Goal: Check status: Check status

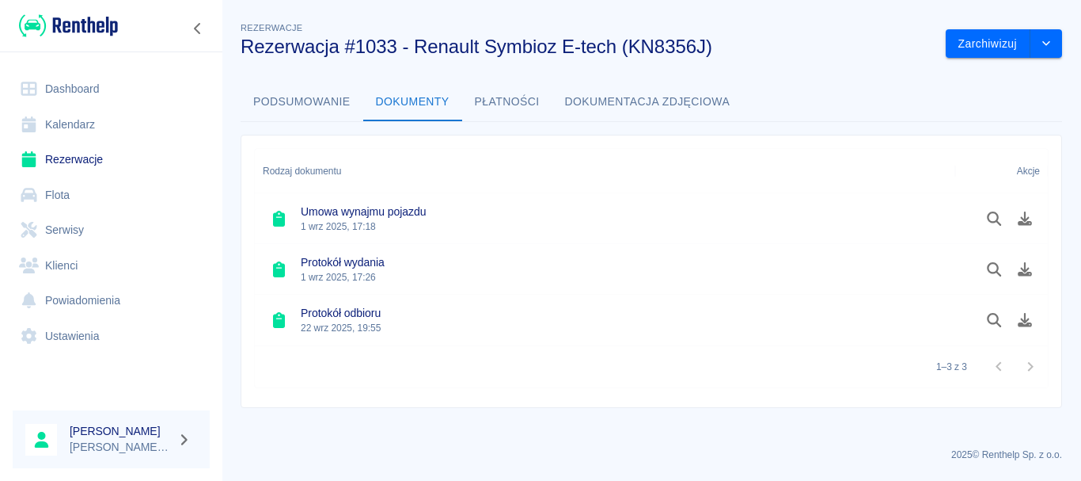
click at [101, 161] on link "Rezerwacje" at bounding box center [111, 160] width 197 height 36
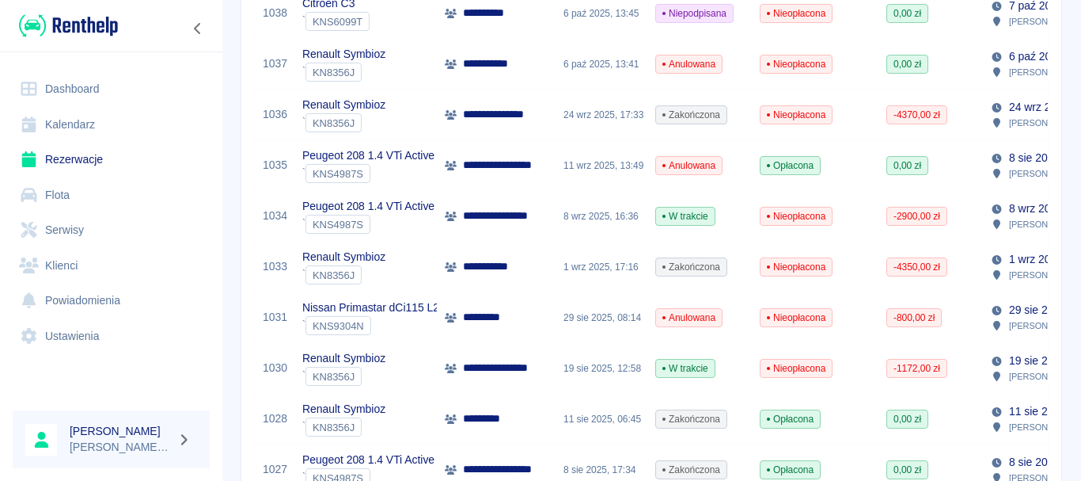
scroll to position [396, 0]
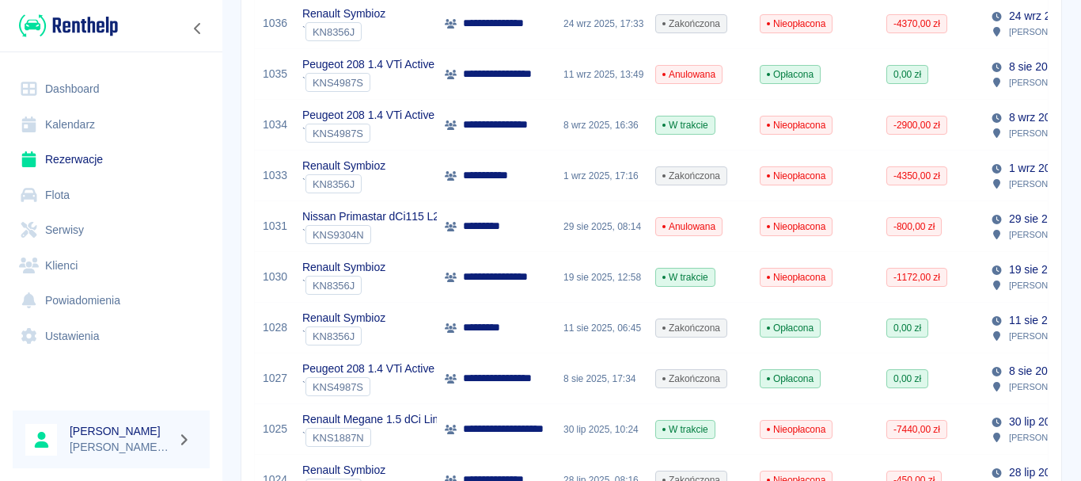
click at [409, 275] on div "Renault Symbioz ` KN8356J" at bounding box center [366, 277] width 143 height 51
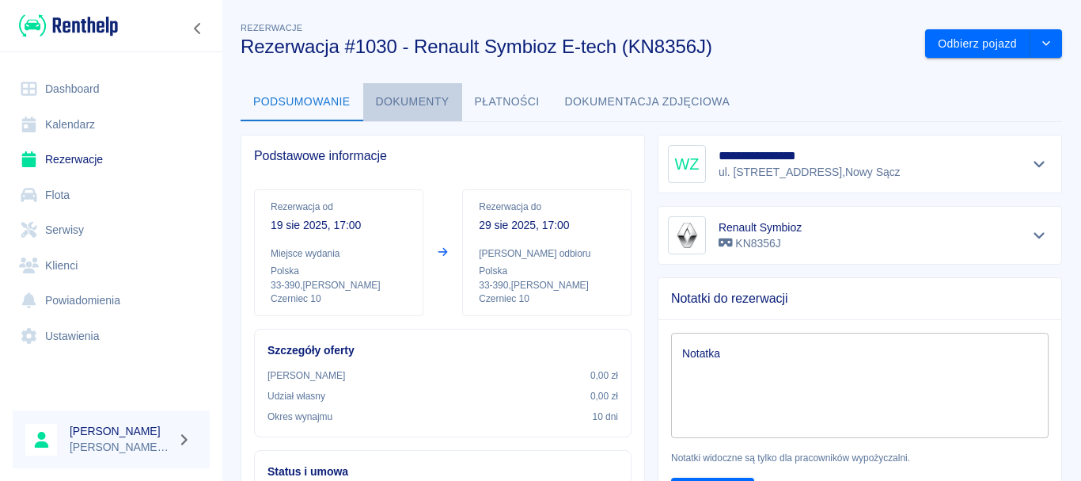
click at [450, 105] on button "Dokumenty" at bounding box center [412, 102] width 99 height 38
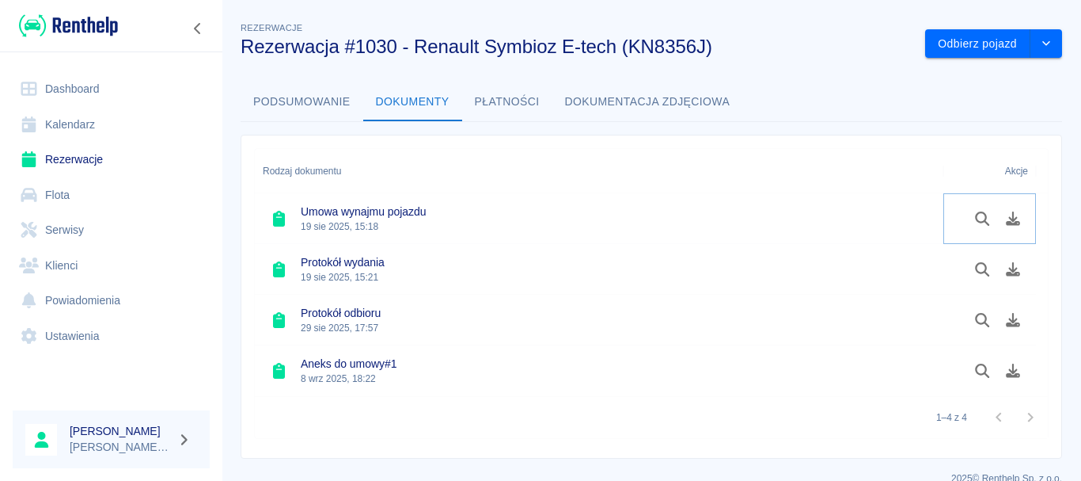
click at [978, 226] on button "Podgląd dokumentu" at bounding box center [982, 218] width 31 height 27
click at [334, 108] on button "Podsumowanie" at bounding box center [302, 102] width 123 height 38
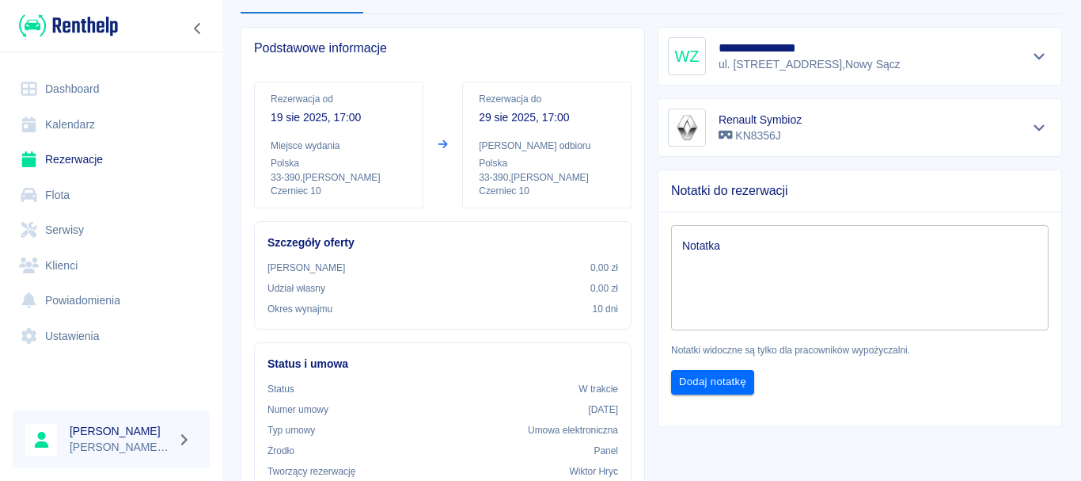
scroll to position [46, 0]
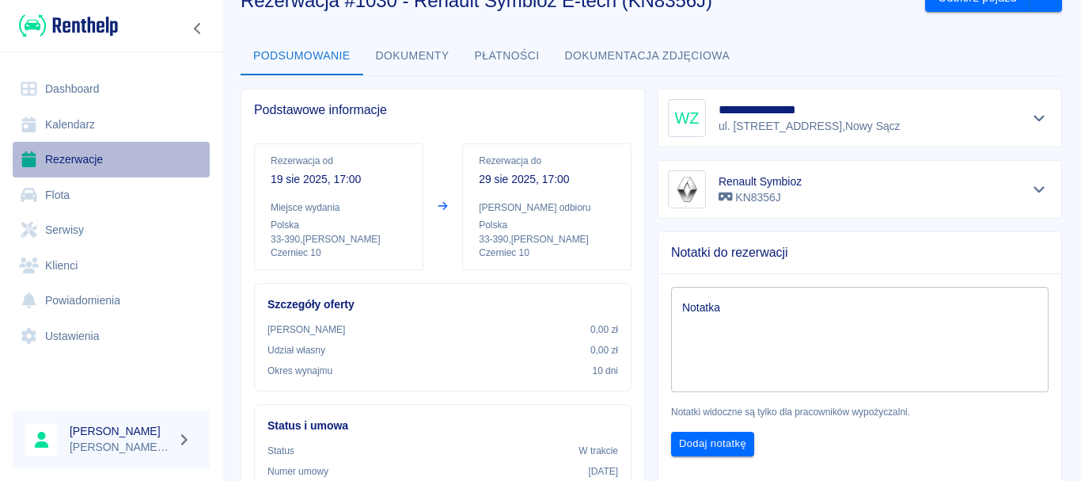
click at [71, 157] on link "Rezerwacje" at bounding box center [111, 160] width 197 height 36
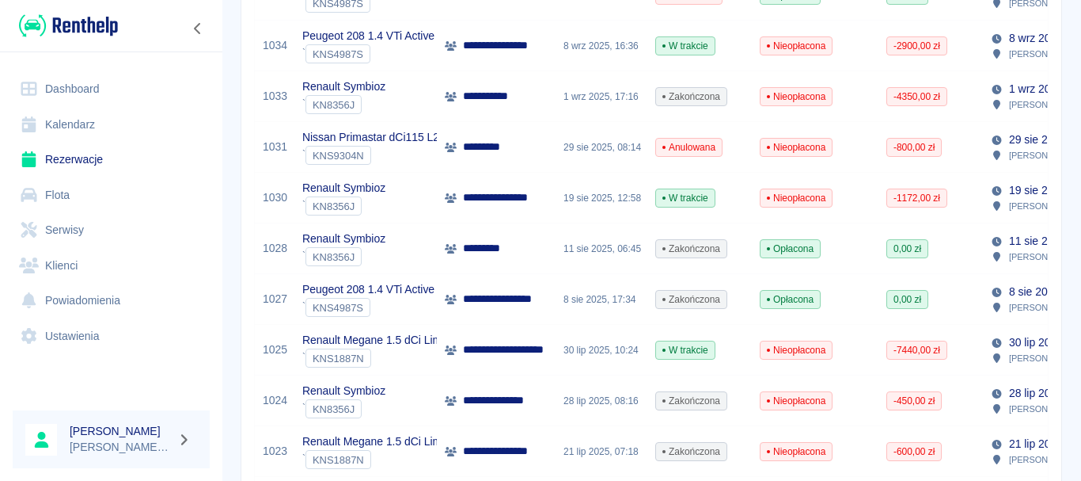
scroll to position [554, 0]
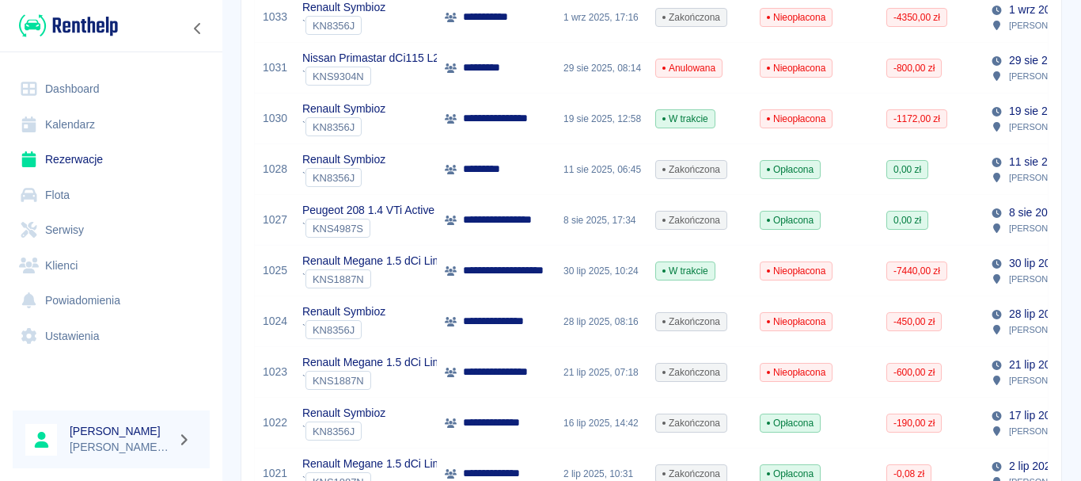
click at [404, 226] on div "` KNS4987S" at bounding box center [368, 228] width 132 height 19
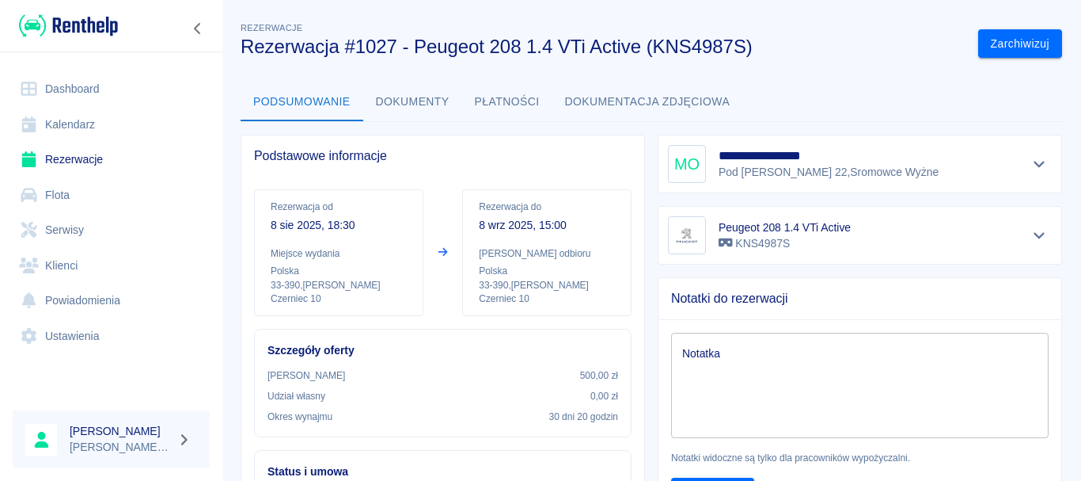
click at [408, 106] on button "Dokumenty" at bounding box center [412, 102] width 99 height 38
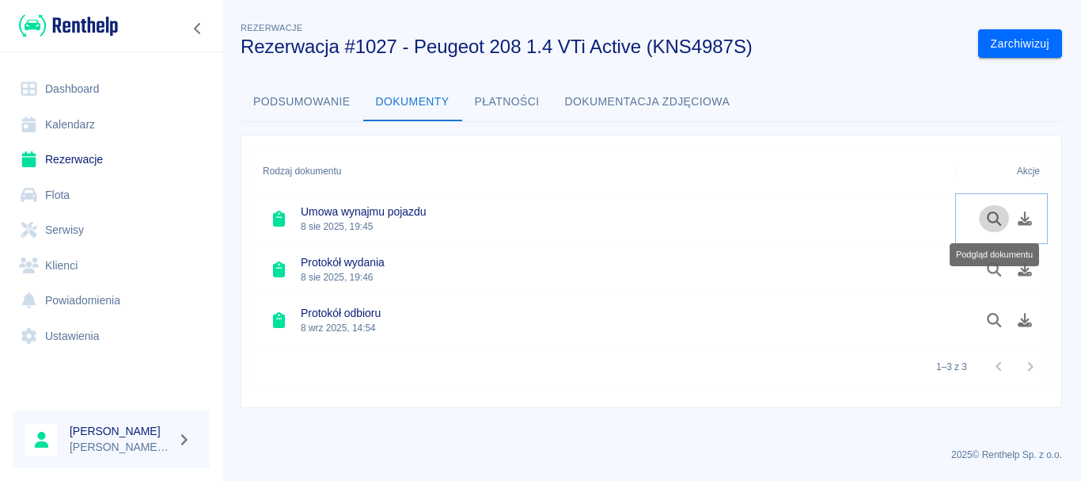
click at [1000, 215] on icon "Podgląd dokumentu" at bounding box center [995, 218] width 18 height 14
